Goal: Information Seeking & Learning: Learn about a topic

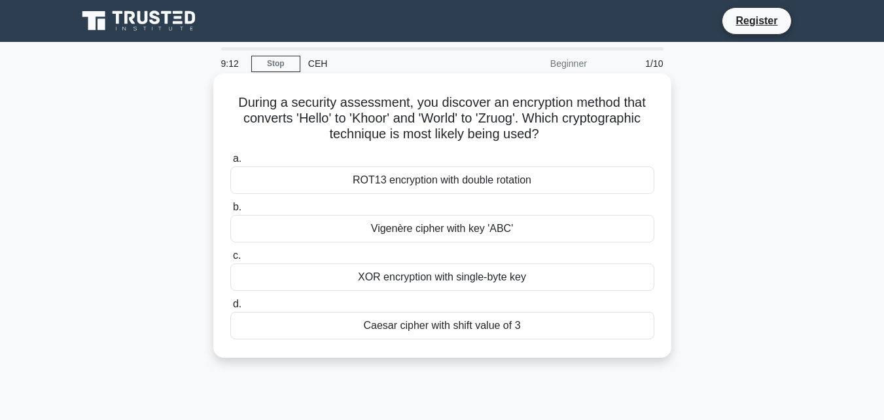
click at [389, 333] on div "Caesar cipher with shift value of 3" at bounding box center [442, 325] width 424 height 27
click at [230, 308] on input "d. Caesar cipher with shift value of 3" at bounding box center [230, 304] width 0 height 9
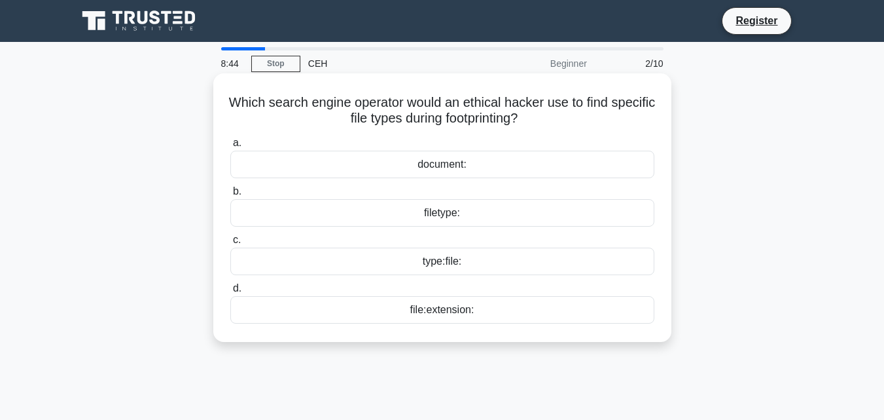
click at [427, 211] on div "filetype:" at bounding box center [442, 212] width 424 height 27
click at [230, 196] on input "b. filetype:" at bounding box center [230, 191] width 0 height 9
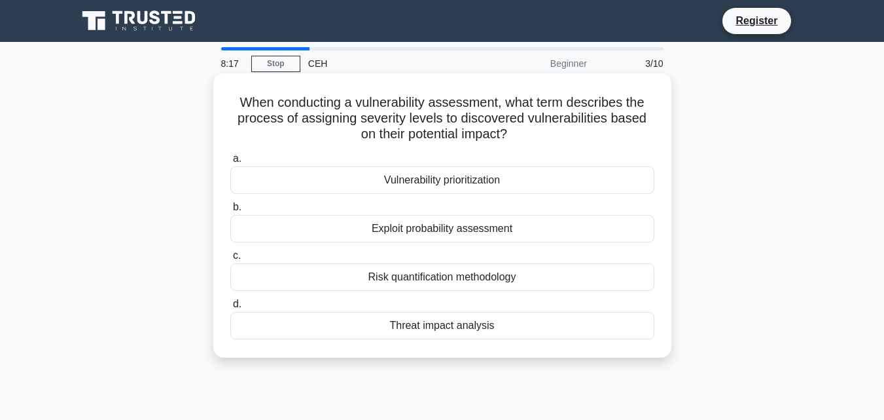
click at [389, 176] on div "Vulnerability prioritization" at bounding box center [442, 179] width 424 height 27
click at [230, 163] on input "a. Vulnerability prioritization" at bounding box center [230, 158] width 0 height 9
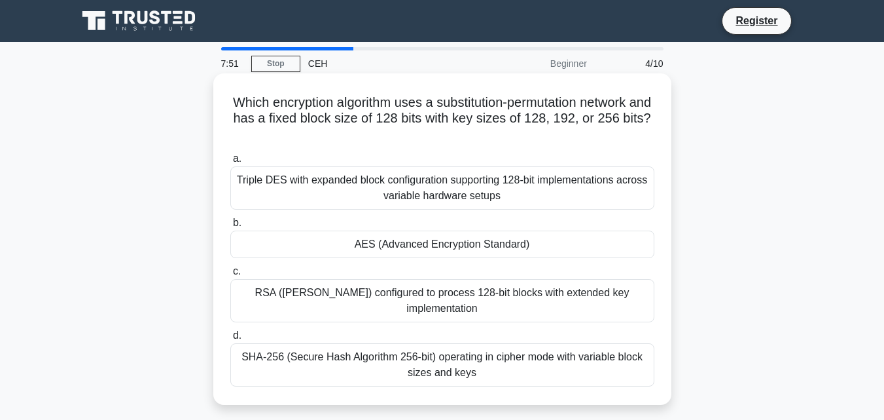
click at [422, 363] on div "SHA-256 (Secure Hash Algorithm 256-bit) operating in cipher mode with variable …" at bounding box center [442, 364] width 424 height 43
click at [230, 340] on input "d. SHA-256 (Secure Hash Algorithm 256-bit) operating in cipher mode with variab…" at bounding box center [230, 335] width 0 height 9
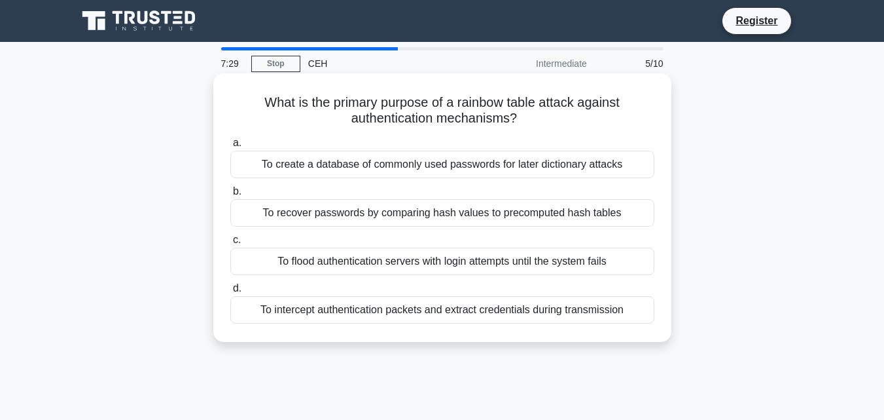
click at [530, 219] on div "To recover passwords by comparing hash values to precomputed hash tables" at bounding box center [442, 212] width 424 height 27
click at [230, 196] on input "b. To recover passwords by comparing hash values to precomputed hash tables" at bounding box center [230, 191] width 0 height 9
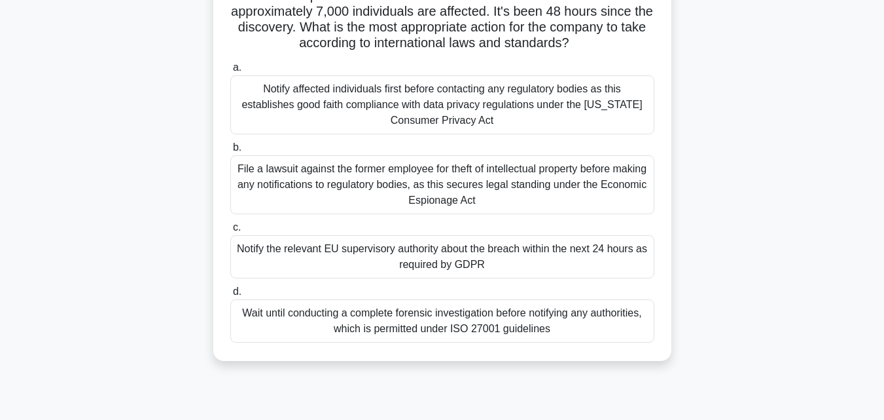
scroll to position [131, 0]
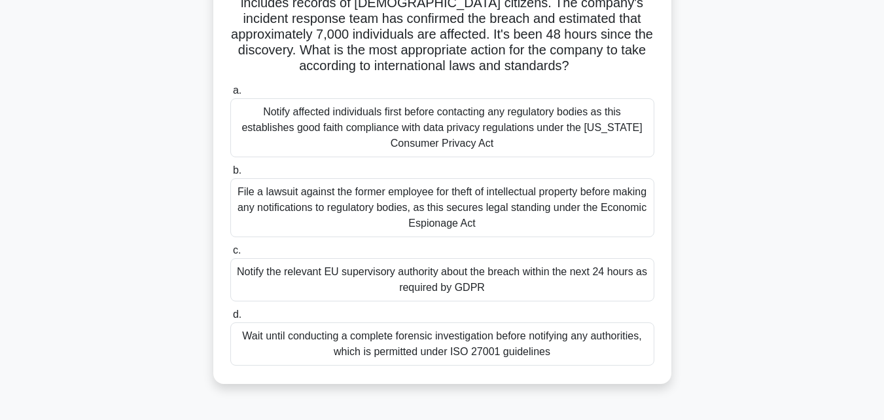
click at [498, 120] on div "Notify affected individuals first before contacting any regulatory bodies as th…" at bounding box center [442, 127] width 424 height 59
click at [230, 95] on input "a. Notify affected individuals first before contacting any regulatory bodies as…" at bounding box center [230, 90] width 0 height 9
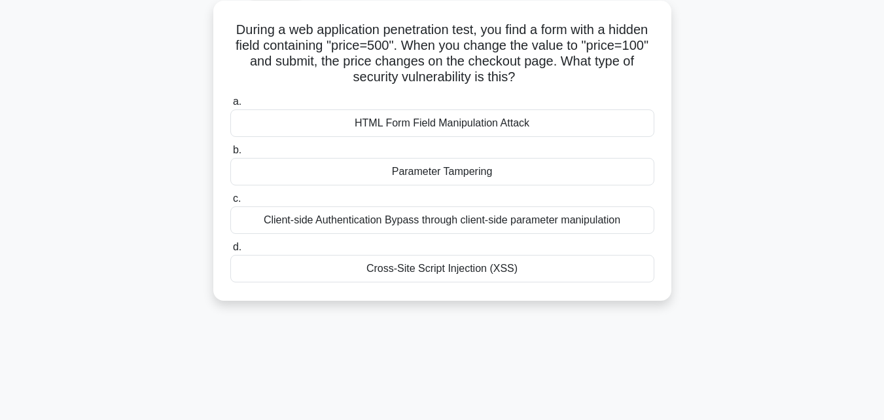
scroll to position [0, 0]
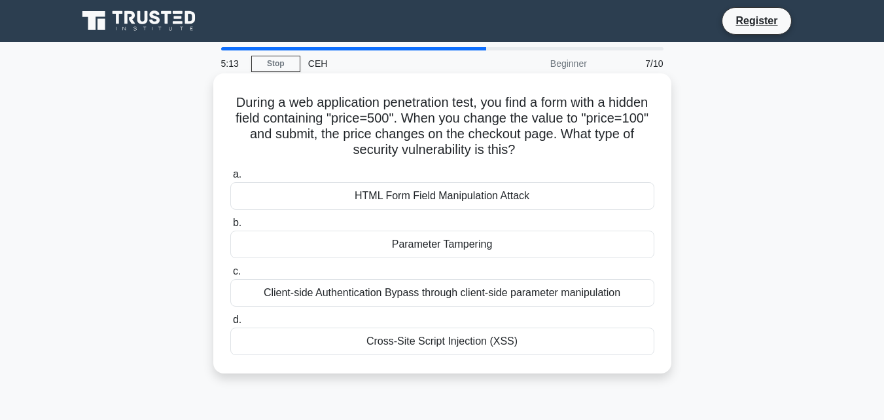
drag, startPoint x: 470, startPoint y: 241, endPoint x: 448, endPoint y: 242, distance: 22.3
click at [448, 242] on div "Parameter Tampering" at bounding box center [442, 243] width 424 height 27
click at [230, 227] on input "b. Parameter Tampering" at bounding box center [230, 223] width 0 height 9
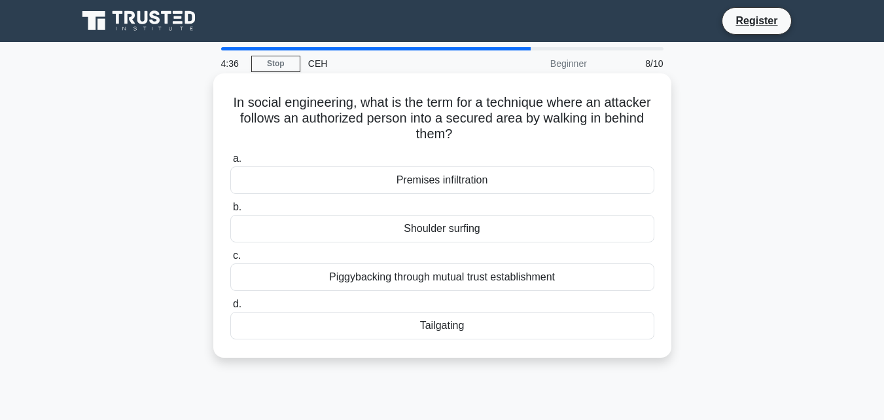
click at [444, 331] on div "Tailgating" at bounding box center [442, 325] width 424 height 27
click at [230, 308] on input "d. Tailgating" at bounding box center [230, 304] width 0 height 9
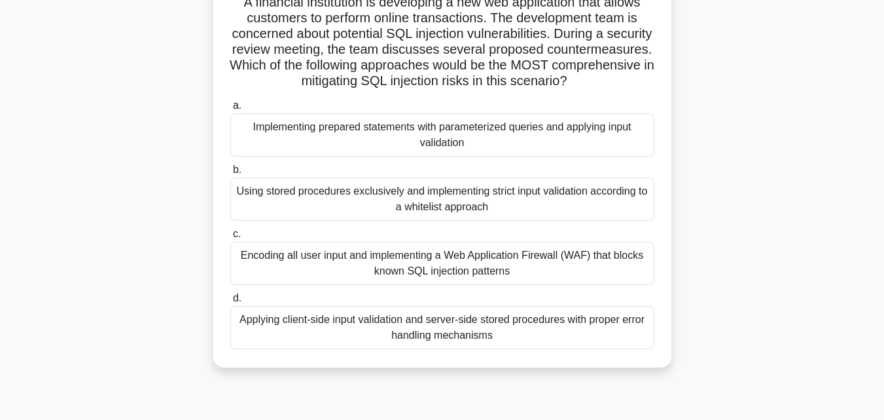
scroll to position [131, 0]
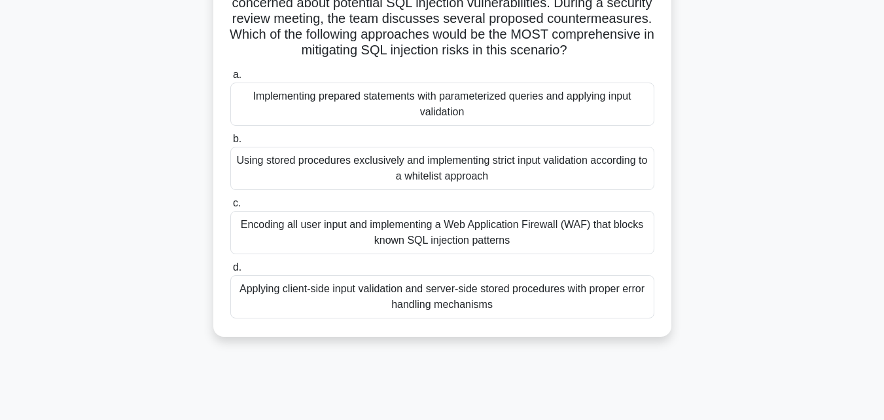
click at [401, 314] on div "Applying client-side input validation and server-side stored procedures with pr…" at bounding box center [442, 296] width 424 height 43
click at [230, 272] on input "d. Applying client-side input validation and server-side stored procedures with…" at bounding box center [230, 267] width 0 height 9
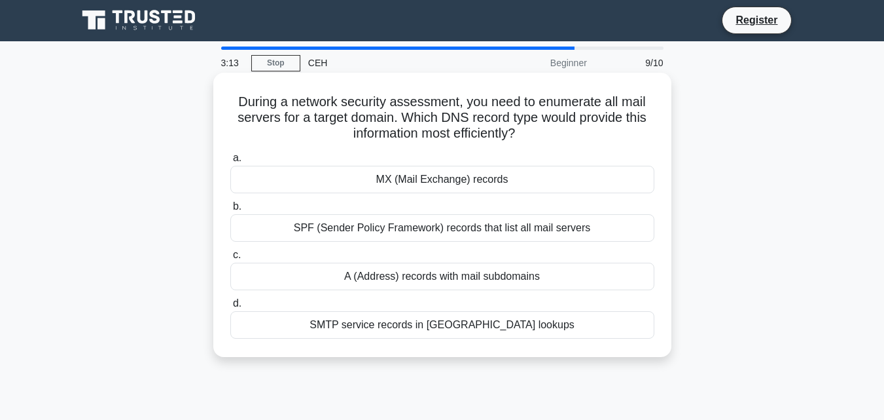
scroll to position [0, 0]
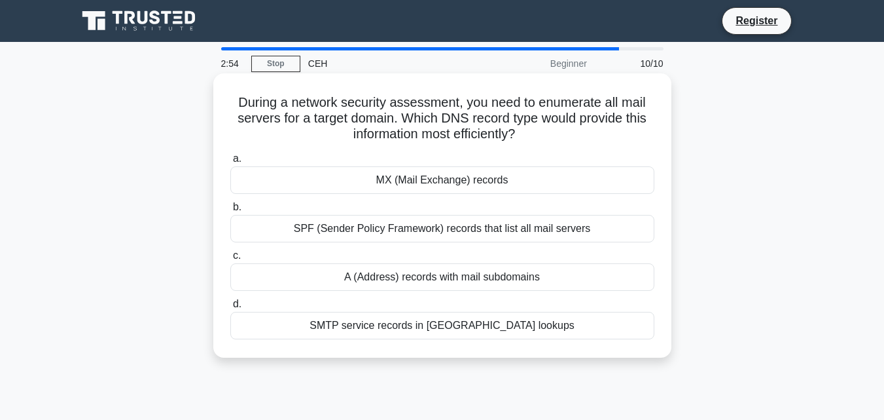
click at [426, 180] on div "MX (Mail Exchange) records" at bounding box center [442, 179] width 424 height 27
click at [230, 163] on input "a. MX (Mail Exchange) records" at bounding box center [230, 158] width 0 height 9
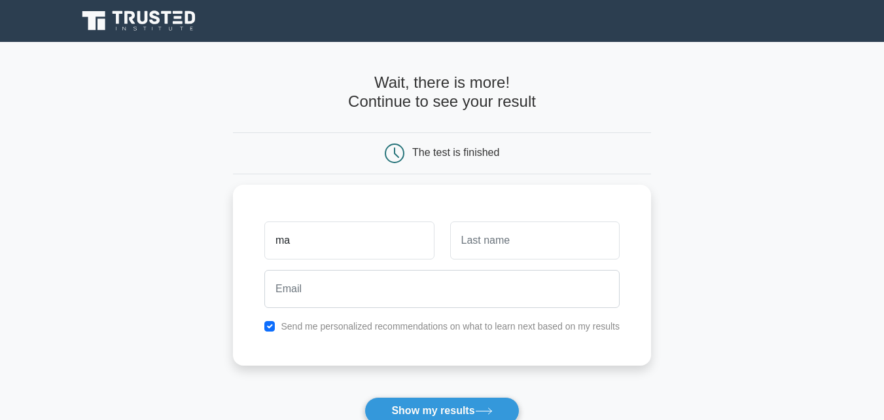
type input "m"
type input "[PERSON_NAME]"
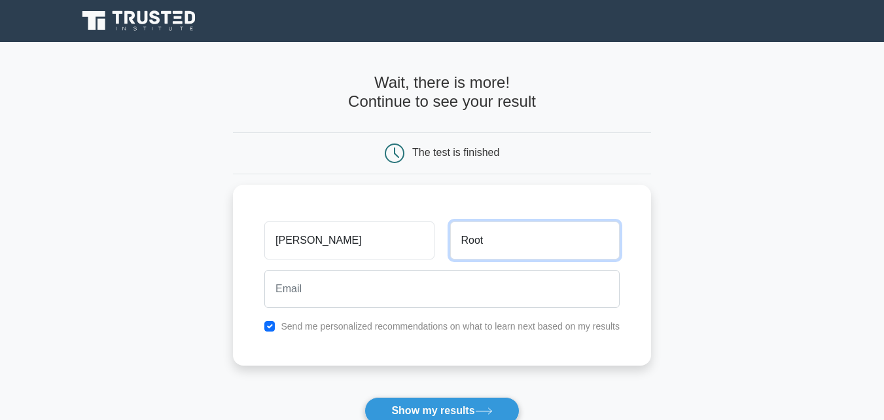
type input "Root"
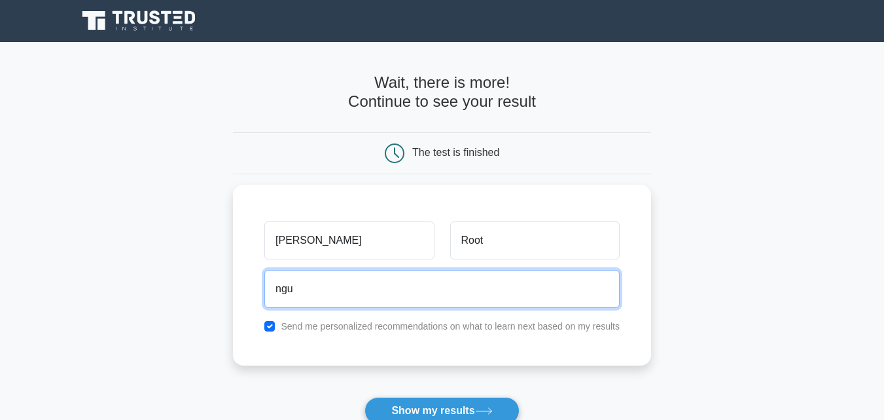
type input "nguedjo.marcel@gmail.com"
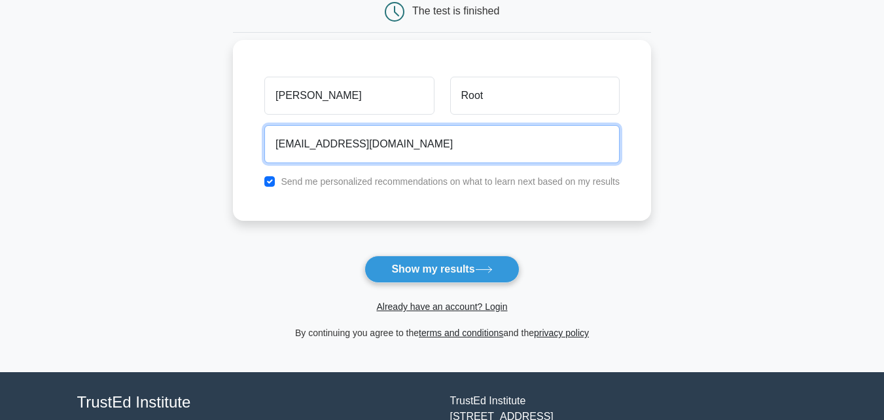
scroll to position [196, 0]
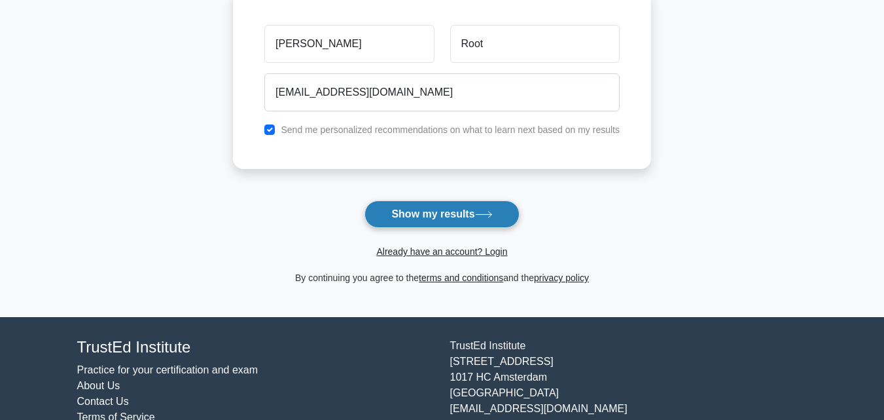
click at [431, 213] on button "Show my results" at bounding box center [442, 213] width 154 height 27
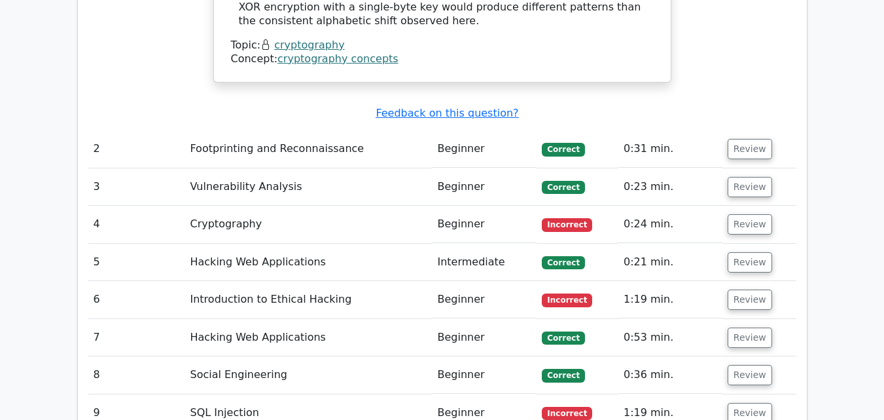
scroll to position [1767, 0]
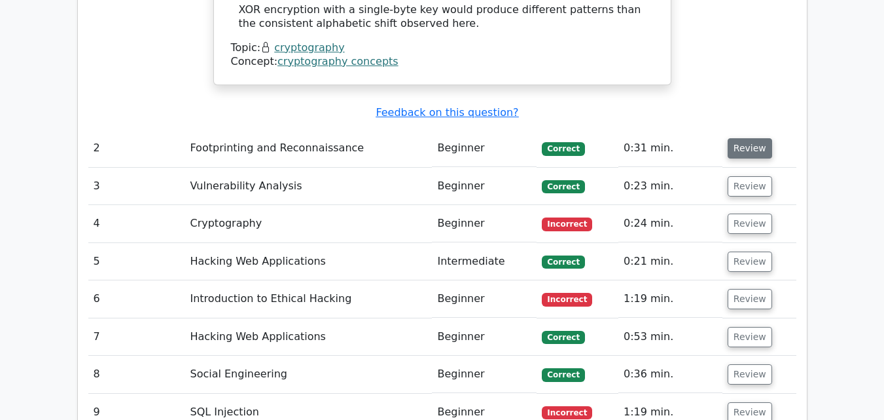
click at [746, 138] on button "Review" at bounding box center [750, 148] width 45 height 20
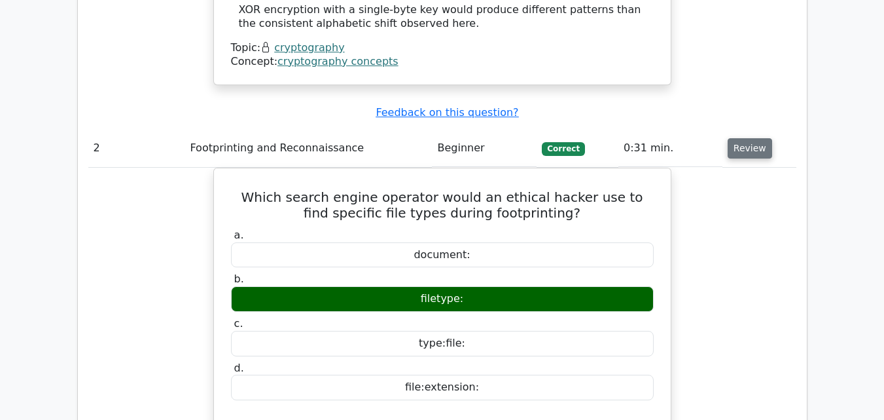
click at [746, 138] on button "Review" at bounding box center [750, 148] width 45 height 20
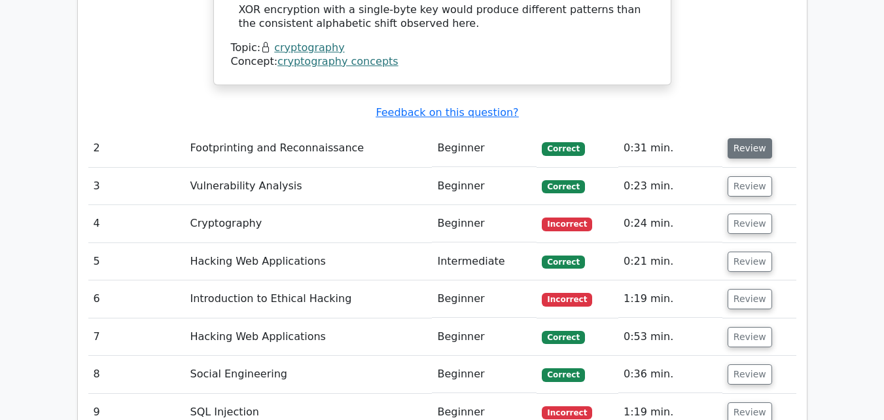
click at [746, 138] on button "Review" at bounding box center [750, 148] width 45 height 20
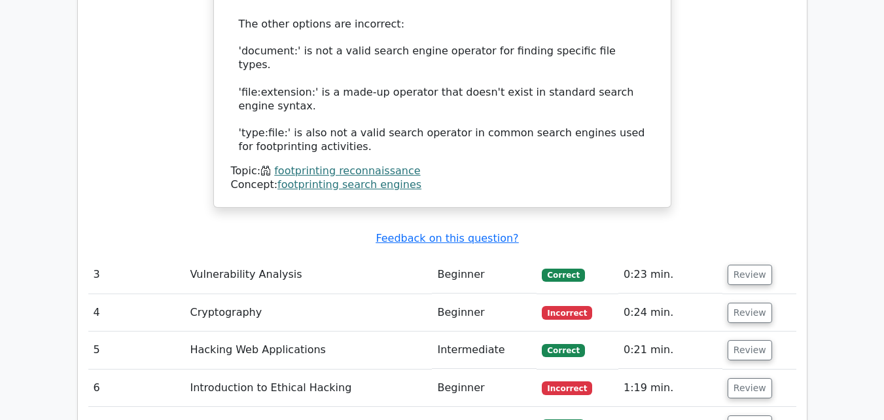
scroll to position [2357, 0]
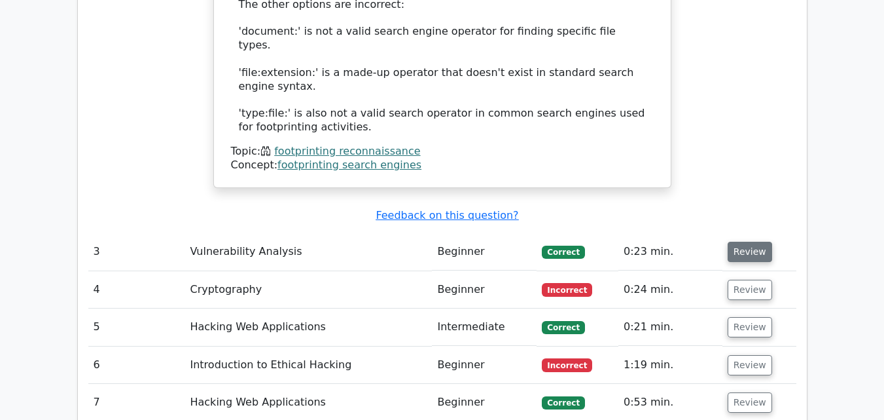
click at [755, 242] on button "Review" at bounding box center [750, 252] width 45 height 20
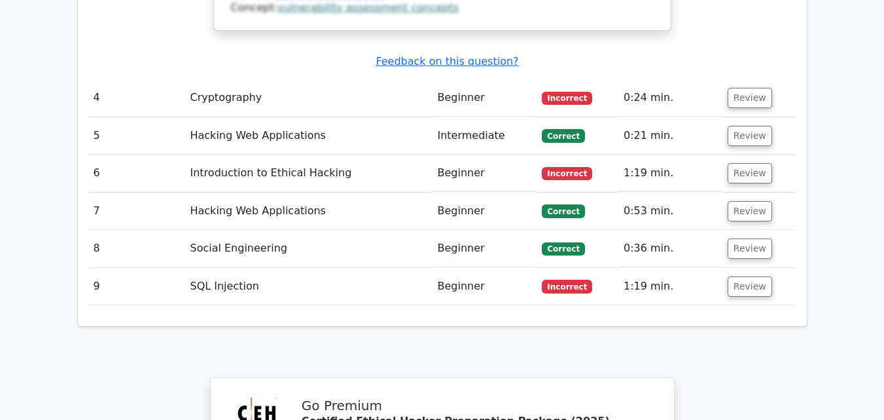
scroll to position [3208, 0]
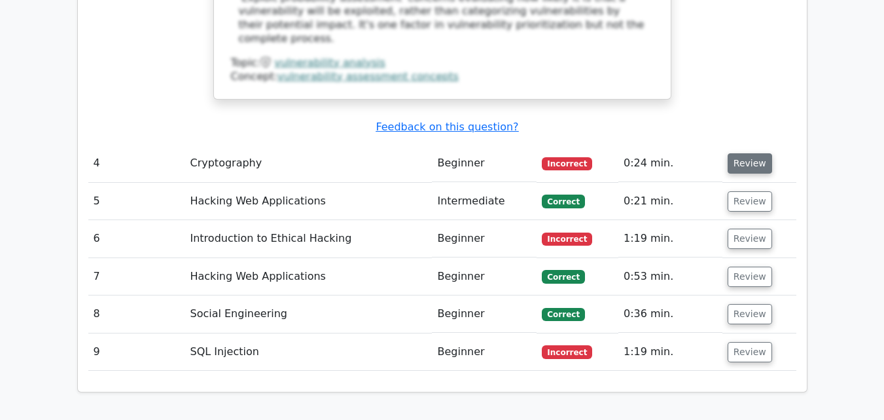
click at [738, 153] on button "Review" at bounding box center [750, 163] width 45 height 20
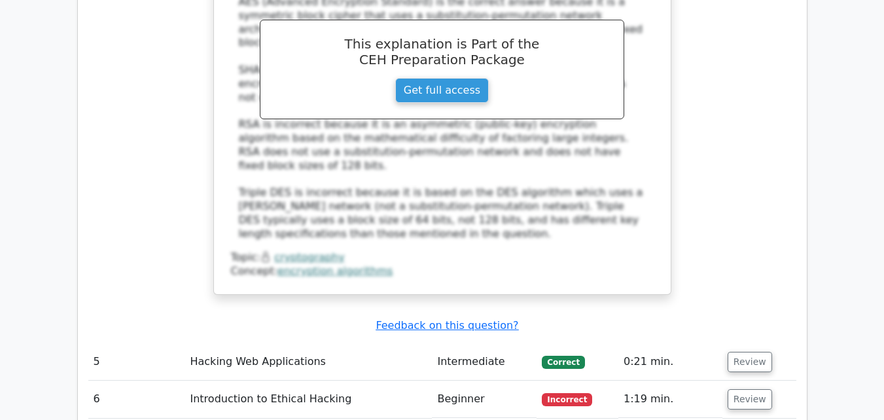
scroll to position [3797, 0]
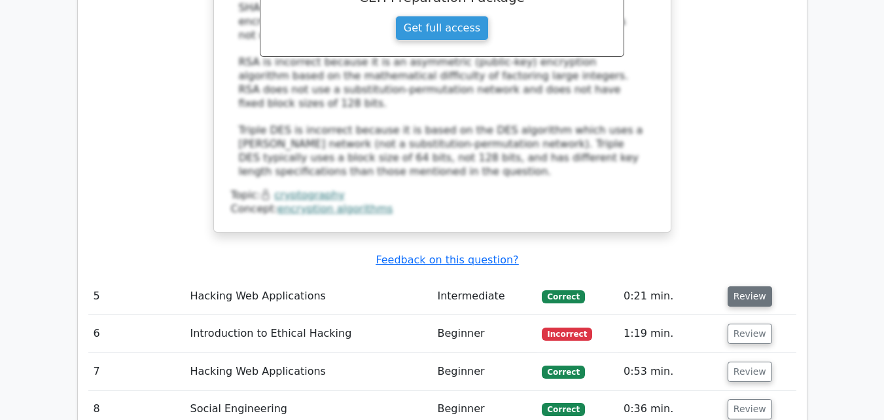
click at [751, 286] on button "Review" at bounding box center [750, 296] width 45 height 20
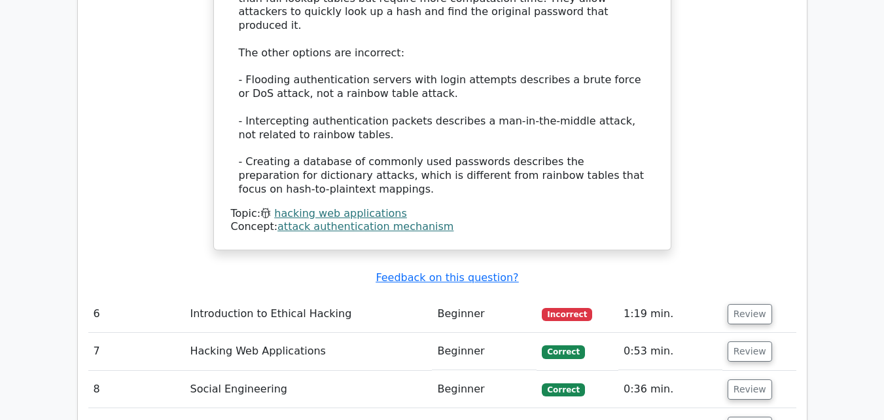
scroll to position [4538, 0]
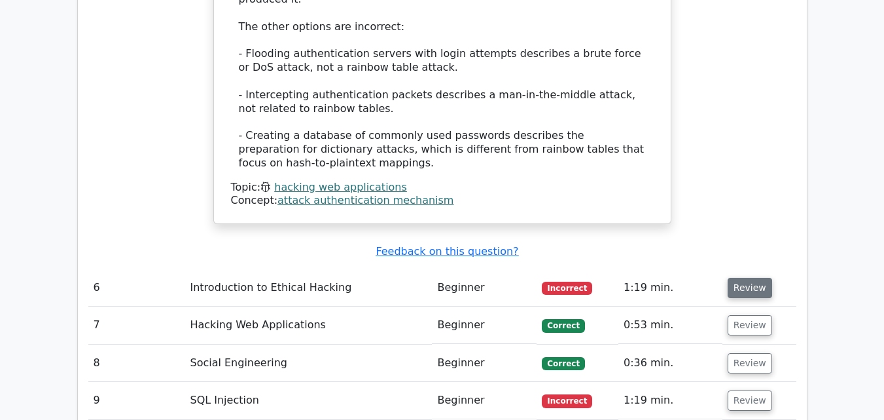
click at [752, 278] on button "Review" at bounding box center [750, 288] width 45 height 20
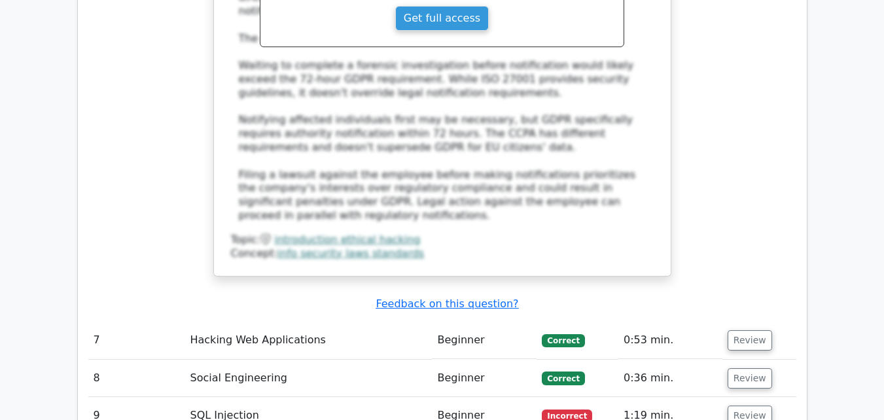
scroll to position [5389, 0]
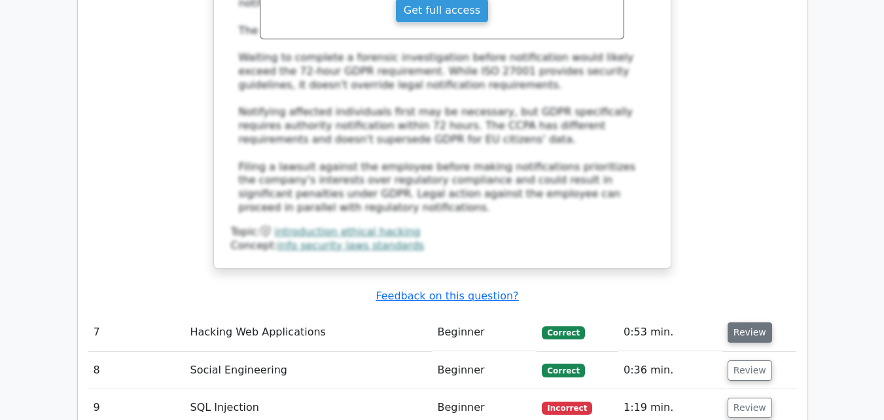
click at [747, 322] on button "Review" at bounding box center [750, 332] width 45 height 20
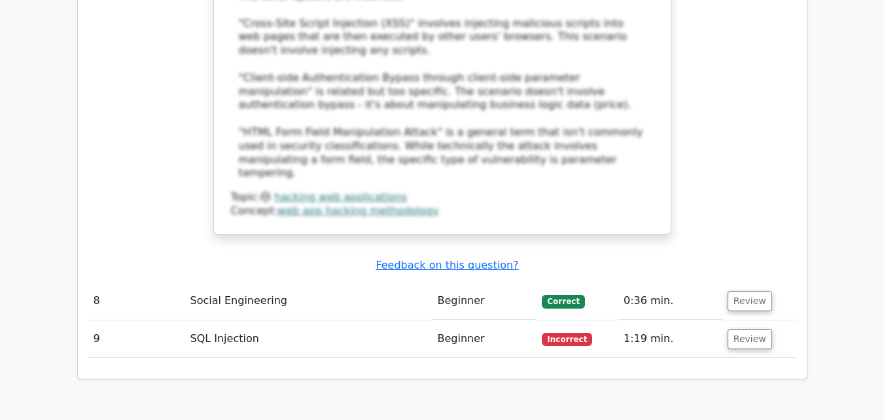
scroll to position [6240, 0]
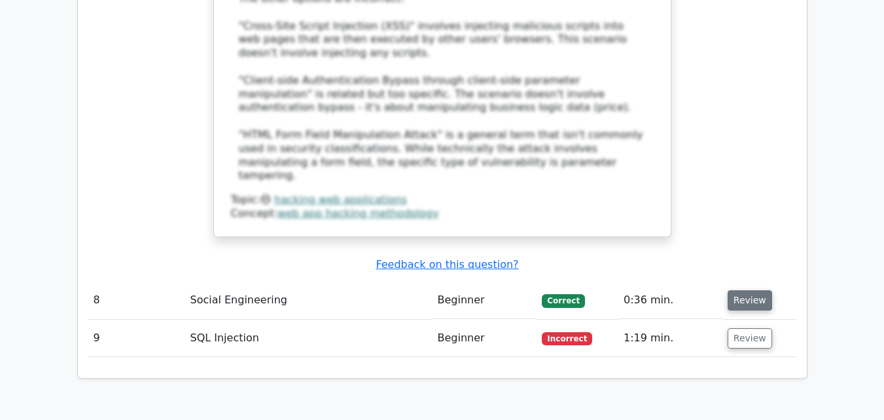
click at [743, 290] on button "Review" at bounding box center [750, 300] width 45 height 20
click at [750, 290] on button "Review" at bounding box center [750, 300] width 45 height 20
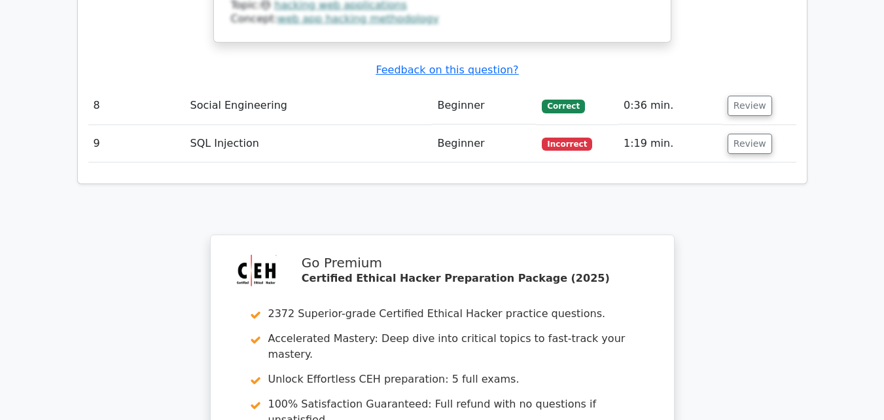
scroll to position [6257, 0]
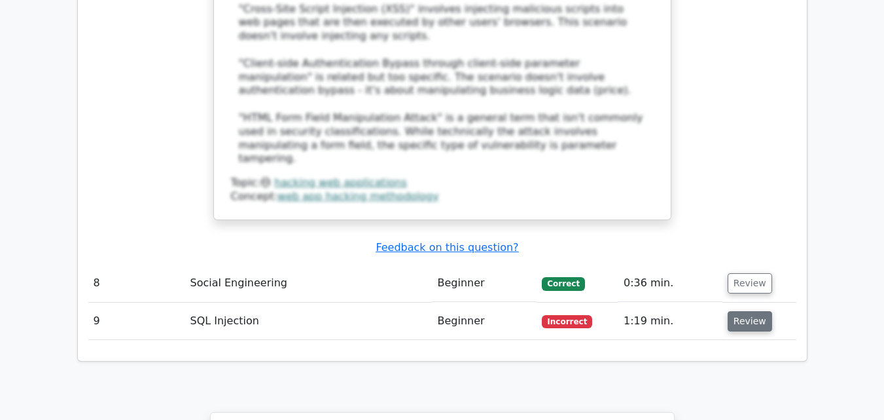
click at [747, 311] on button "Review" at bounding box center [750, 321] width 45 height 20
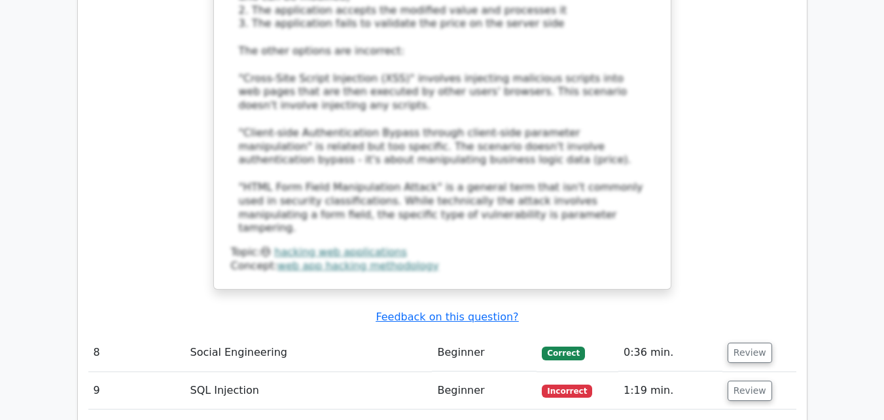
scroll to position [6192, 0]
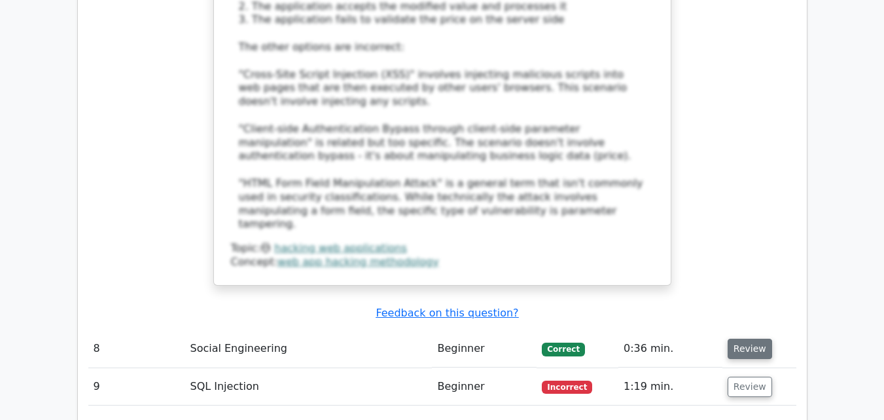
click at [740, 338] on button "Review" at bounding box center [750, 348] width 45 height 20
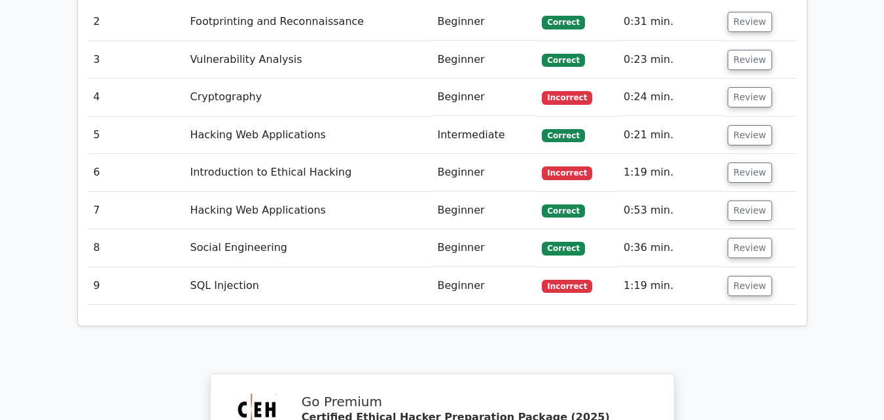
scroll to position [1827, 0]
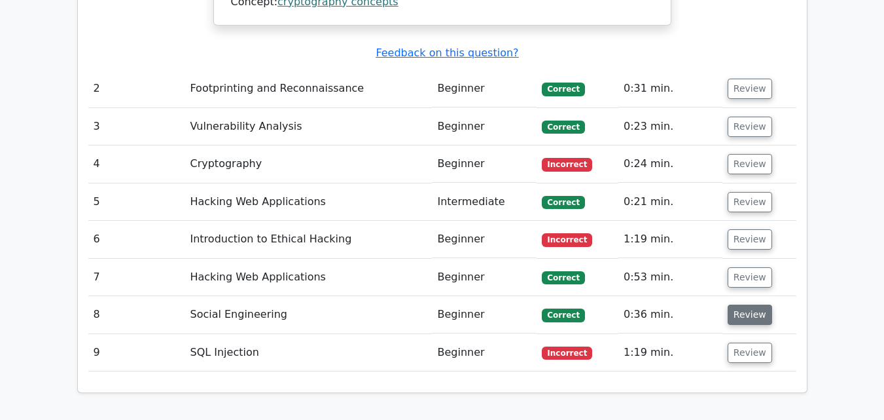
click at [733, 304] on button "Review" at bounding box center [750, 314] width 45 height 20
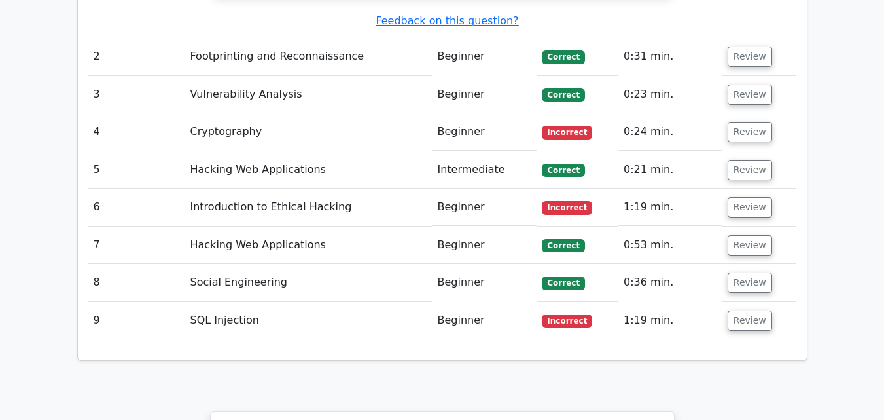
scroll to position [1958, 0]
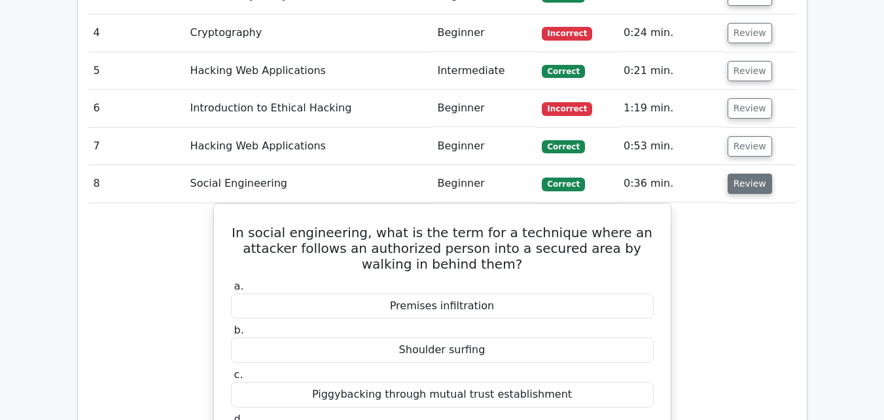
click at [740, 173] on button "Review" at bounding box center [750, 183] width 45 height 20
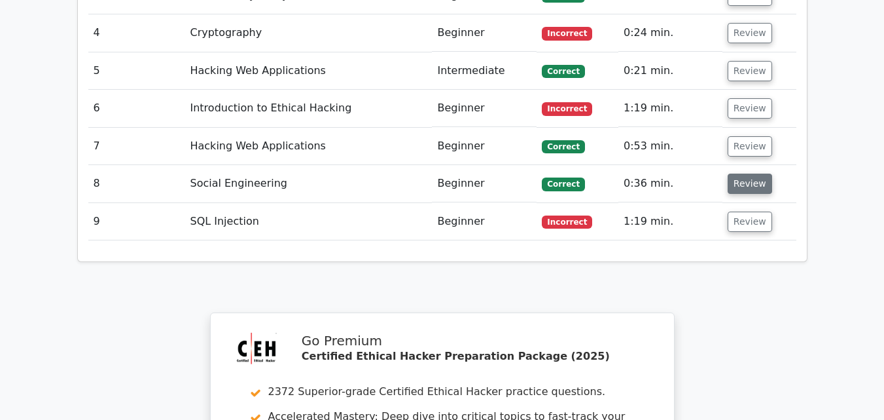
click at [740, 173] on button "Review" at bounding box center [750, 183] width 45 height 20
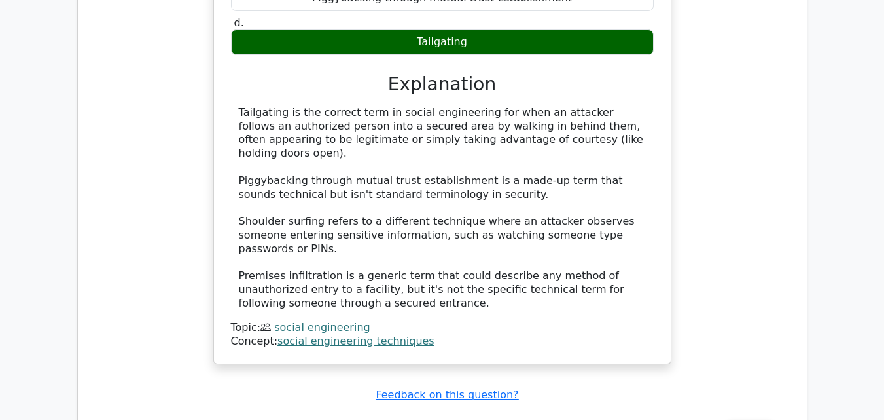
scroll to position [2416, 0]
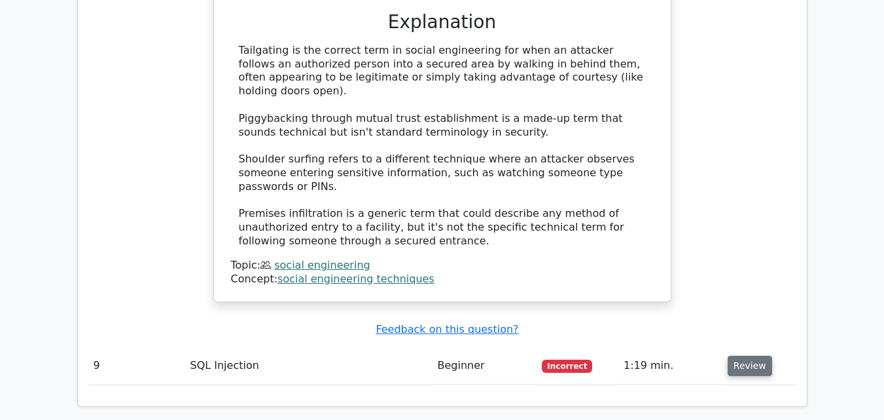
click at [741, 355] on button "Review" at bounding box center [750, 365] width 45 height 20
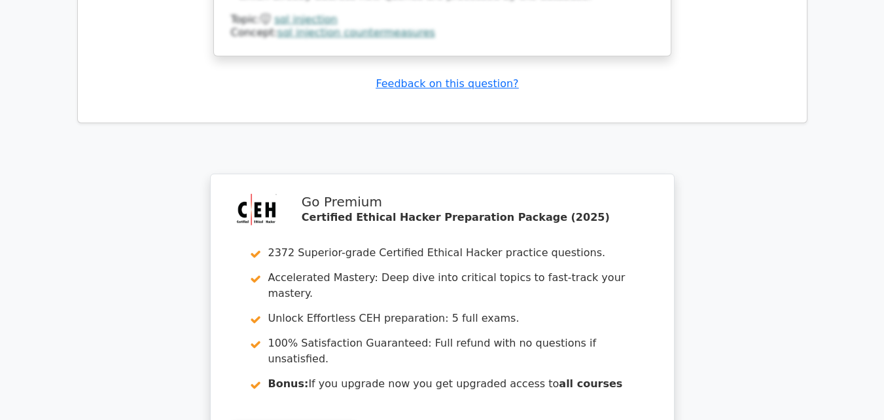
scroll to position [3725, 0]
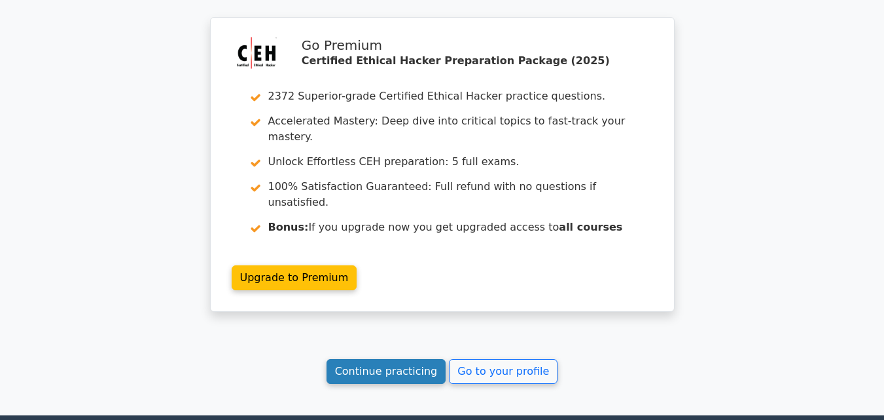
click at [411, 359] on link "Continue practicing" at bounding box center [387, 371] width 120 height 25
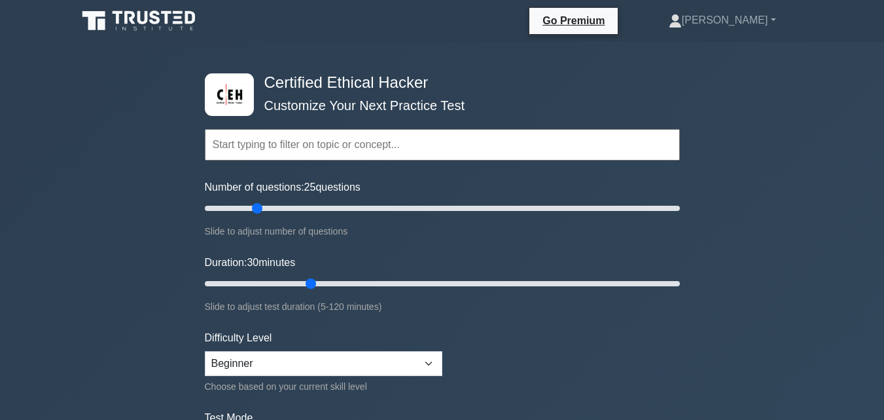
scroll to position [65, 0]
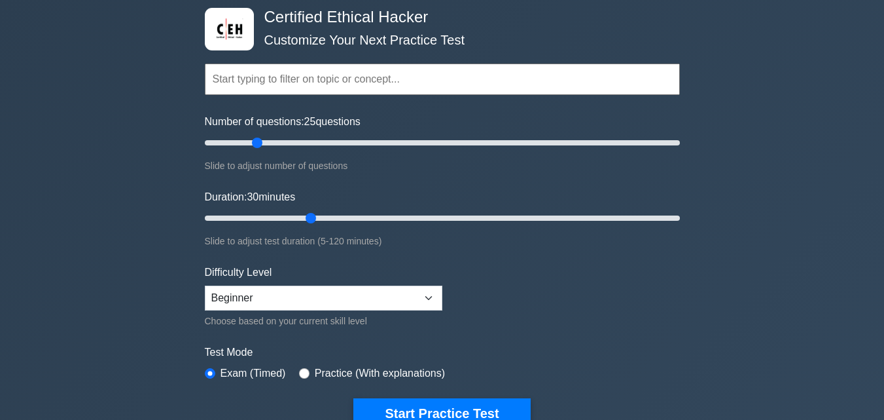
click at [356, 80] on input "text" at bounding box center [442, 78] width 475 height 31
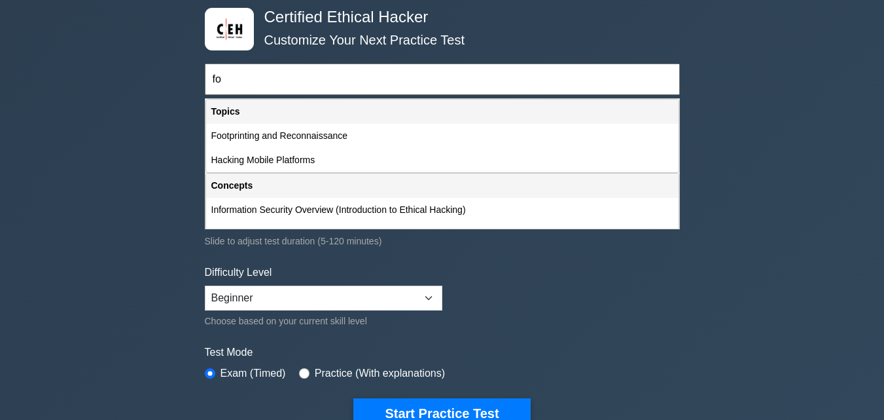
type input "f"
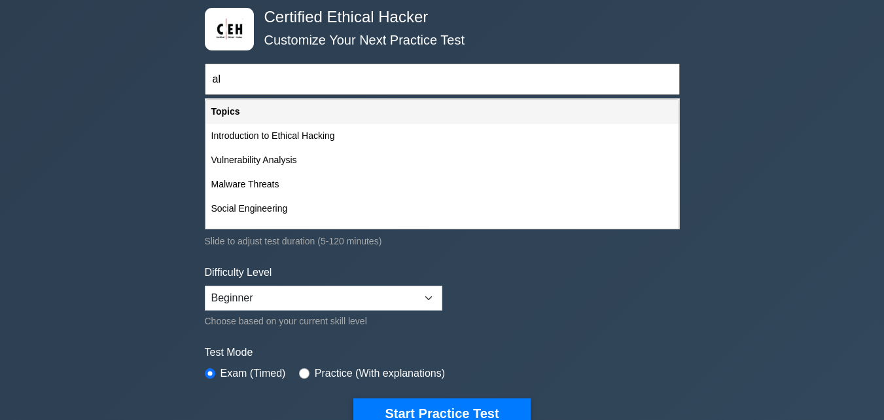
type input "a"
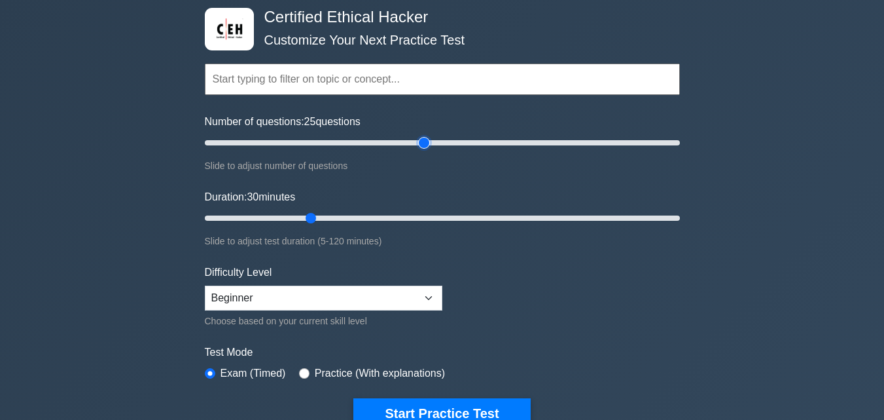
click at [426, 145] on input "Number of questions: 25 questions" at bounding box center [442, 143] width 475 height 16
click at [583, 145] on input "Number of questions: 160 questions" at bounding box center [442, 143] width 475 height 16
type input "40"
click at [298, 145] on input "Number of questions: 160 questions" at bounding box center [442, 143] width 475 height 16
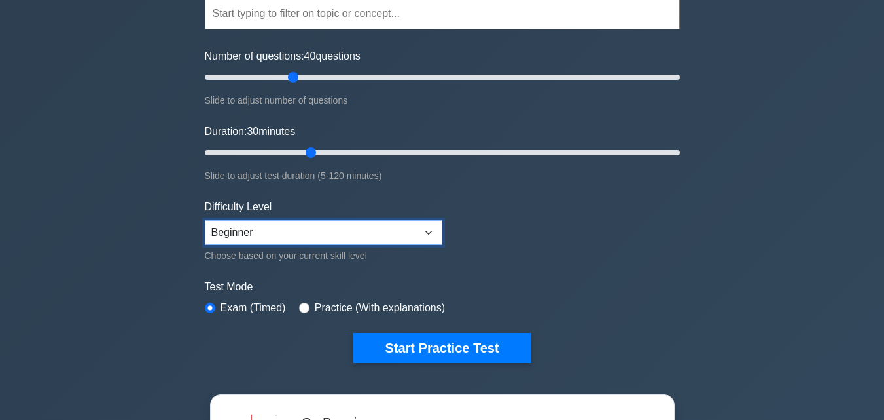
click at [432, 230] on select "Beginner Intermediate Expert" at bounding box center [324, 232] width 238 height 25
select select "intermediate"
click at [205, 220] on select "Beginner Intermediate Expert" at bounding box center [324, 232] width 238 height 25
type input "40"
click at [342, 153] on input "Duration: 40 minutes" at bounding box center [442, 153] width 475 height 16
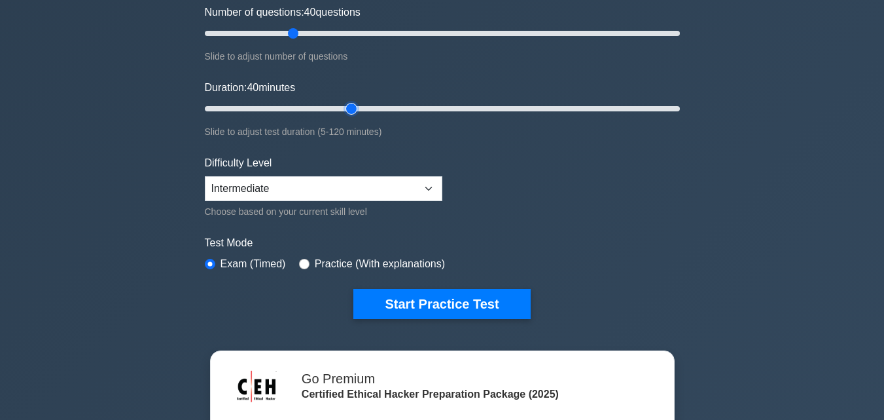
scroll to position [196, 0]
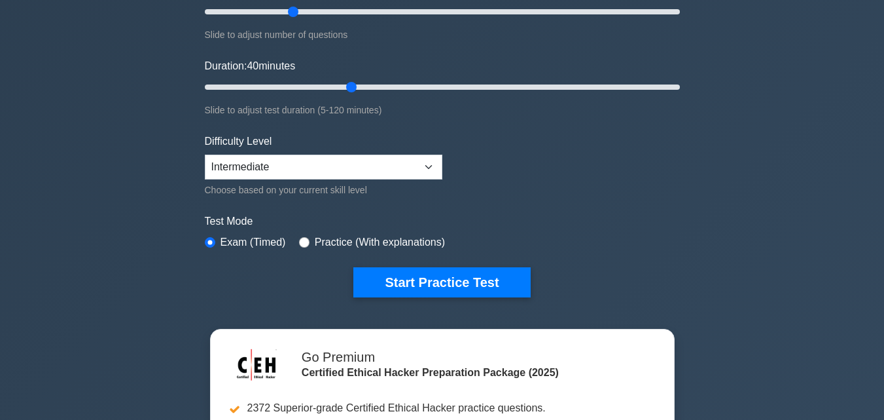
click at [331, 242] on label "Practice (With explanations)" at bounding box center [380, 242] width 130 height 16
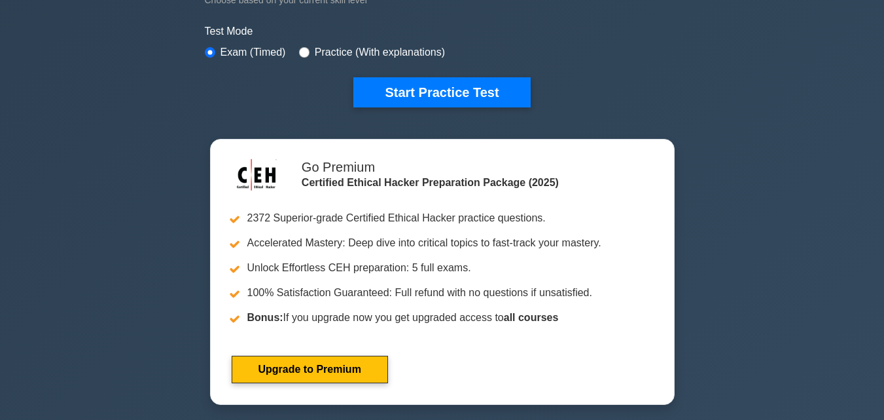
scroll to position [393, 0]
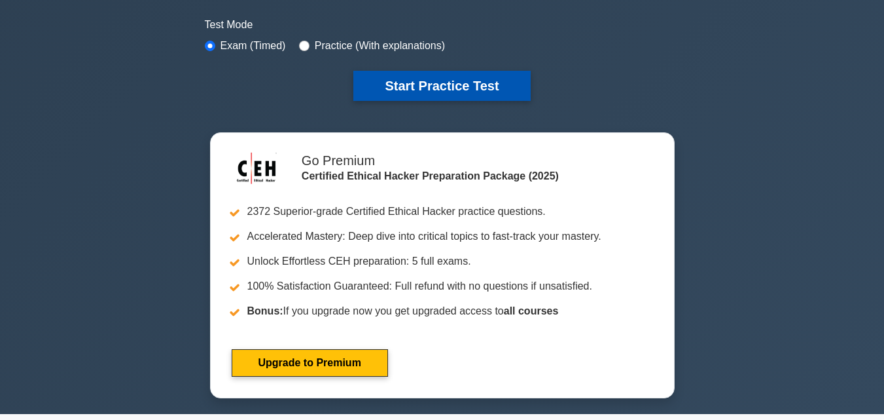
click at [444, 82] on button "Start Practice Test" at bounding box center [441, 86] width 177 height 30
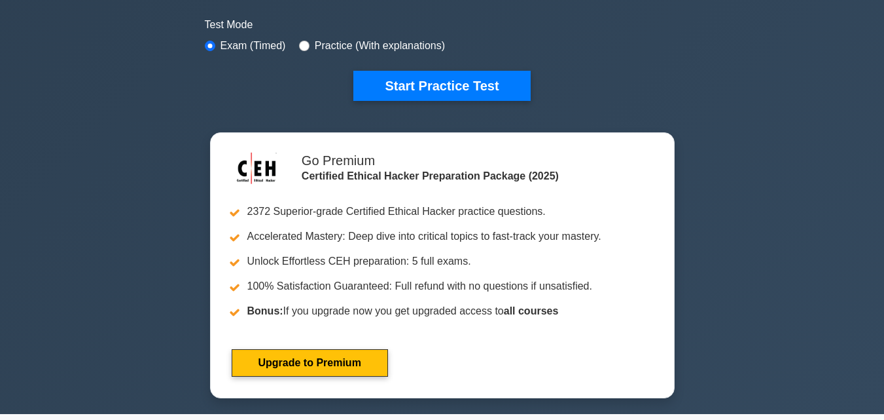
scroll to position [0, 0]
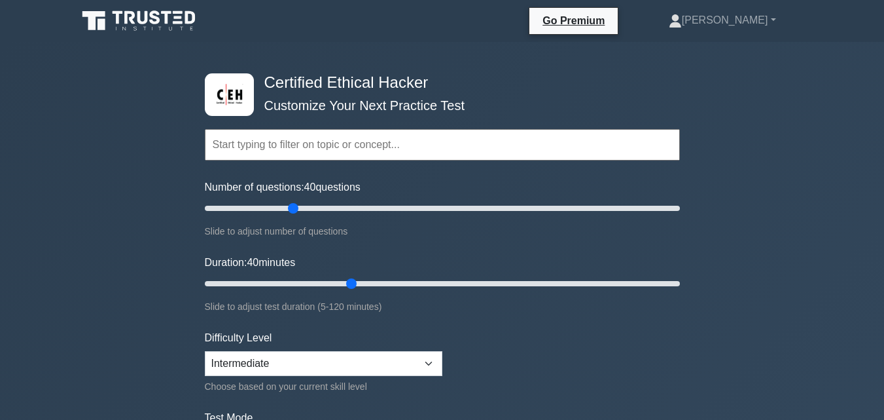
click at [368, 147] on input "text" at bounding box center [442, 144] width 475 height 31
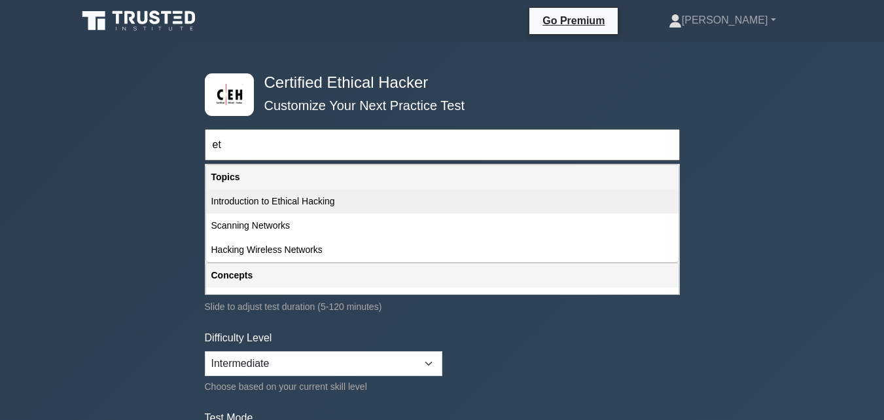
type input "e"
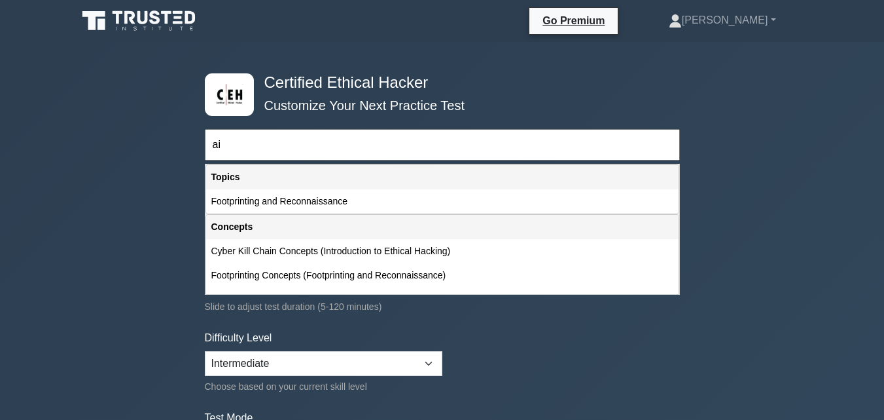
type input "a"
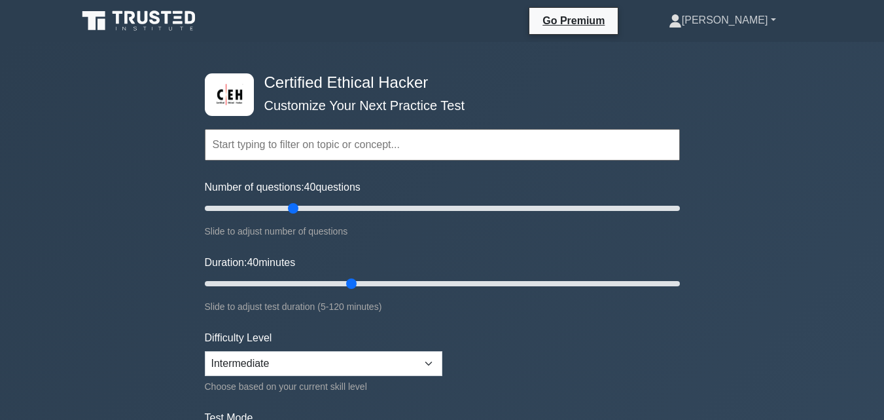
click at [773, 18] on link "[PERSON_NAME]" at bounding box center [723, 20] width 170 height 26
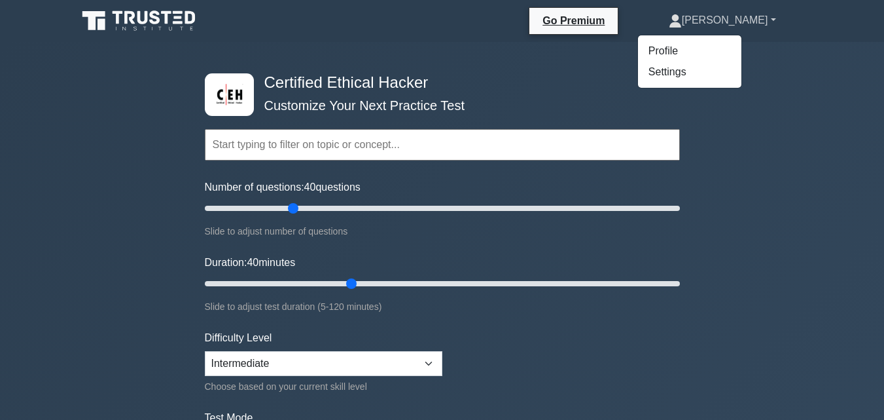
click at [773, 18] on link "[PERSON_NAME]" at bounding box center [723, 20] width 170 height 26
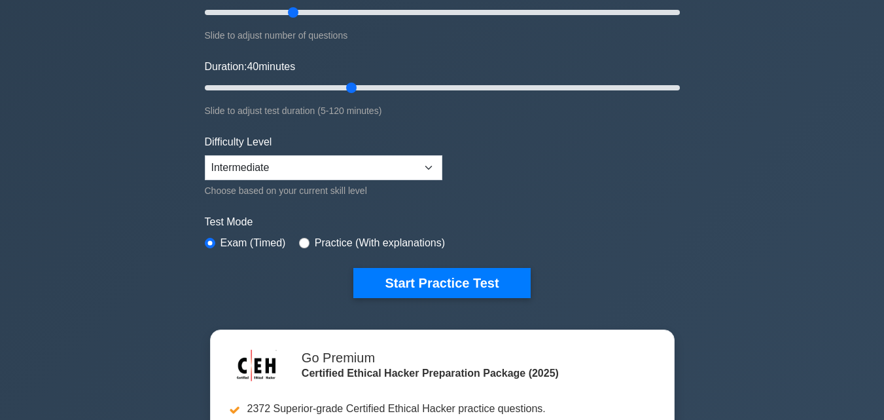
scroll to position [196, 0]
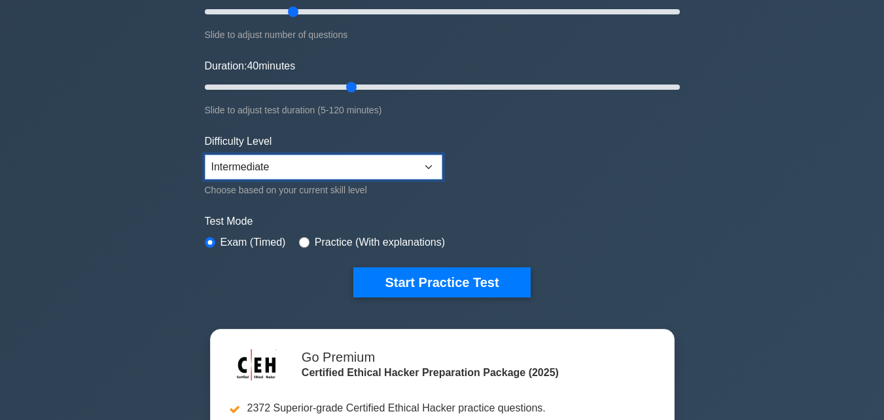
click at [405, 158] on select "Beginner Intermediate Expert" at bounding box center [324, 166] width 238 height 25
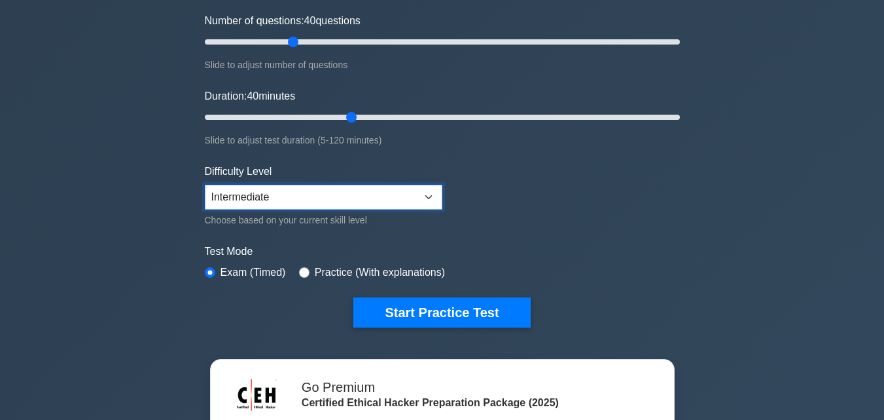
scroll to position [0, 0]
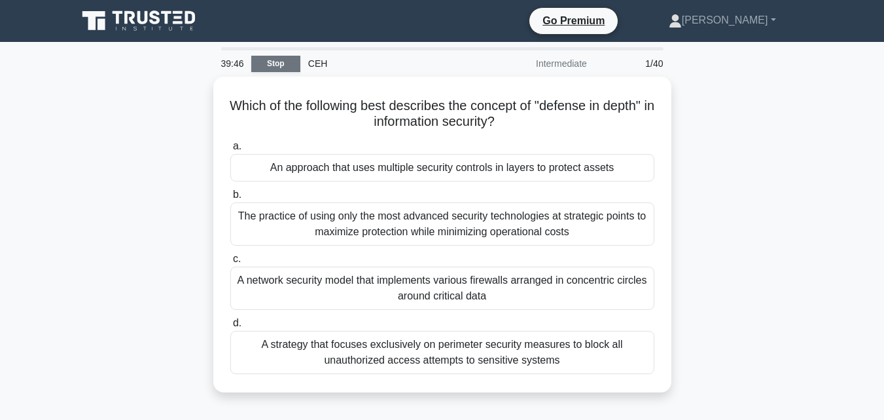
click at [275, 63] on link "Stop" at bounding box center [275, 64] width 49 height 16
